Goal: Information Seeking & Learning: Check status

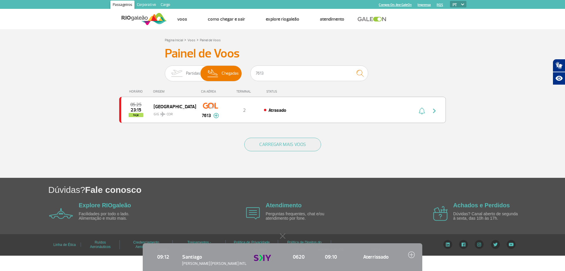
click at [262, 75] on input "7613" at bounding box center [310, 73] width 118 height 16
type input "3814"
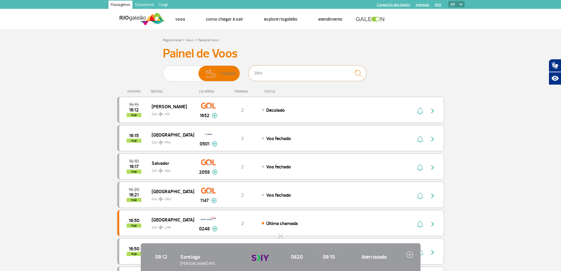
click at [293, 73] on input "3814" at bounding box center [308, 73] width 118 height 16
type input "3"
type input "3814"
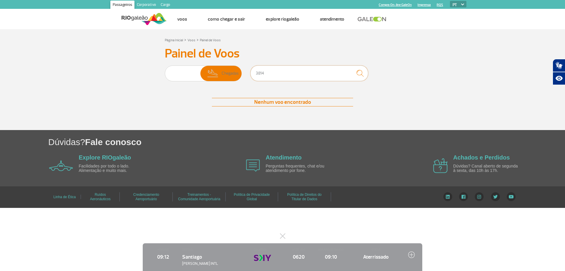
click at [277, 71] on input "3814" at bounding box center [310, 73] width 118 height 16
click at [178, 68] on img at bounding box center [177, 73] width 19 height 15
click at [165, 70] on input "Partidas Chegadas" at bounding box center [165, 70] width 0 height 0
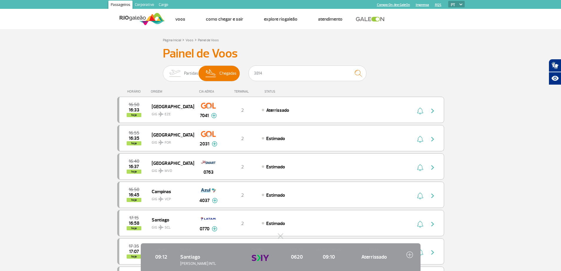
click at [229, 70] on span "Chegadas" at bounding box center [227, 73] width 17 height 15
click at [163, 70] on input "Partidas Chegadas" at bounding box center [163, 70] width 0 height 0
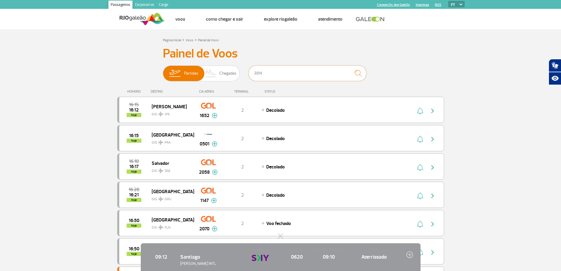
click at [308, 70] on input "3814" at bounding box center [308, 73] width 118 height 16
click at [228, 72] on span "Chegadas" at bounding box center [227, 73] width 17 height 15
click at [163, 70] on input "Partidas Chegadas" at bounding box center [163, 70] width 0 height 0
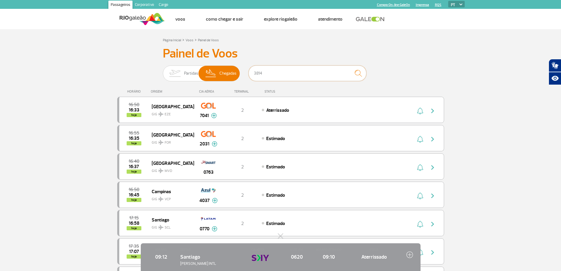
click at [266, 75] on input "3814" at bounding box center [308, 73] width 118 height 16
type input "3814"
